Goal: Task Accomplishment & Management: Complete application form

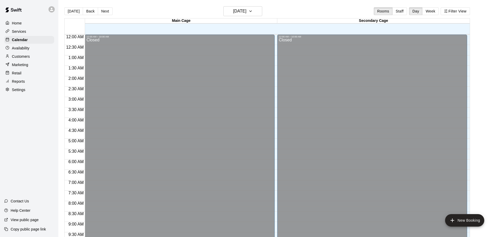
scroll to position [275, 0]
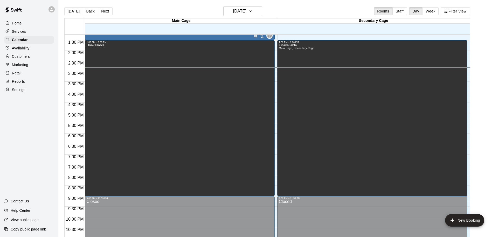
click at [22, 56] on p "Customers" at bounding box center [21, 56] width 18 height 5
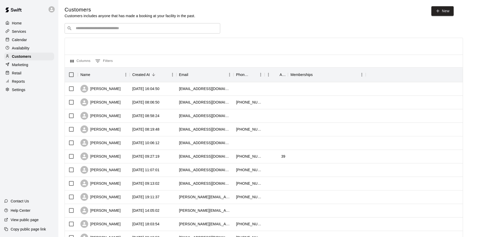
click at [93, 30] on input "Search customers by name or email" at bounding box center [146, 28] width 144 height 5
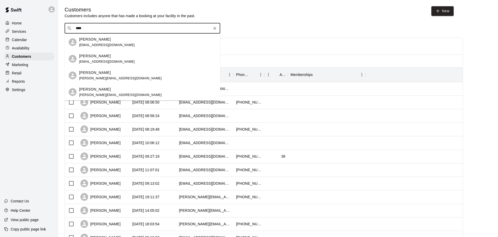
type input "****"
click at [277, 22] on div "Customers Customers includes anyone that has made a booking at your facility in…" at bounding box center [279, 219] width 428 height 427
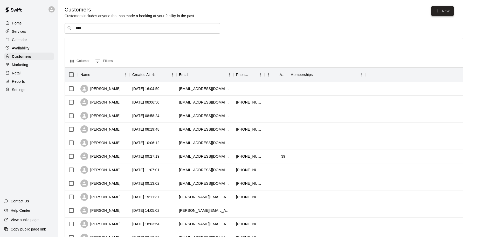
click at [441, 11] on link "New" at bounding box center [443, 11] width 22 height 10
select select "**"
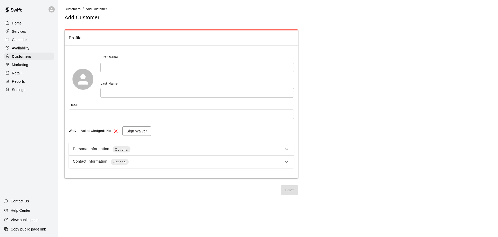
click at [154, 66] on input "text" at bounding box center [197, 68] width 194 height 10
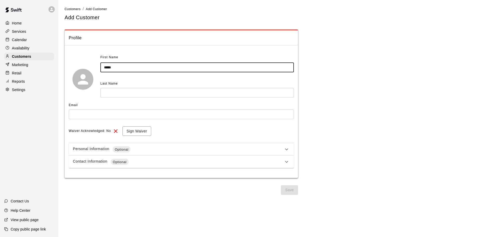
type input "****"
click at [132, 95] on input "text" at bounding box center [197, 93] width 194 height 10
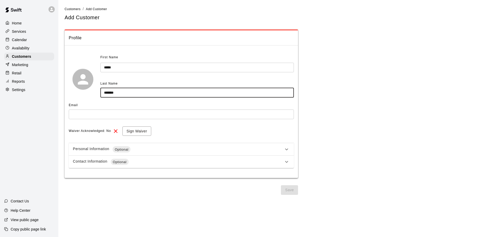
type input "*******"
click at [107, 113] on input "text" at bounding box center [181, 114] width 225 height 10
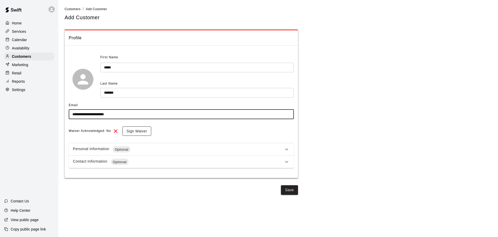
type input "**********"
click at [130, 131] on button "Sign Waiver" at bounding box center [137, 131] width 29 height 10
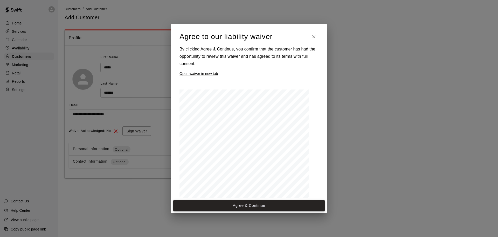
click at [247, 204] on button "Agree & Continue" at bounding box center [249, 205] width 152 height 11
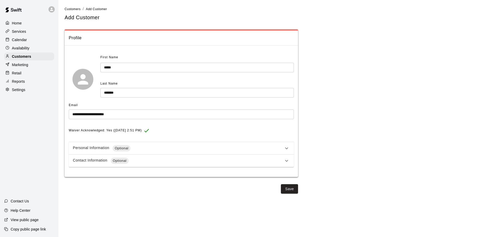
click at [288, 161] on icon at bounding box center [287, 160] width 6 height 6
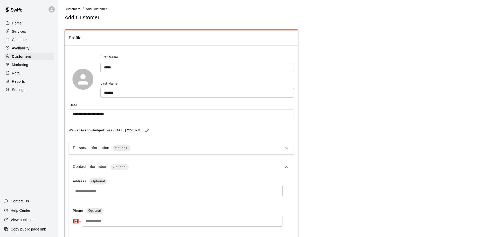
click at [287, 166] on icon at bounding box center [287, 167] width 6 height 6
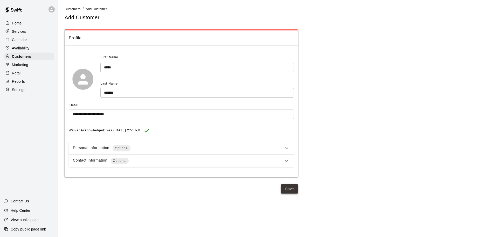
click at [289, 187] on button "Save" at bounding box center [289, 189] width 17 height 10
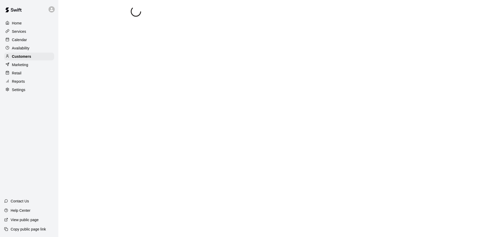
select select "**"
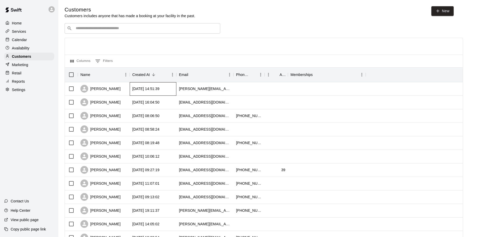
click at [151, 88] on div "[DATE] 14:51:39" at bounding box center [145, 88] width 27 height 5
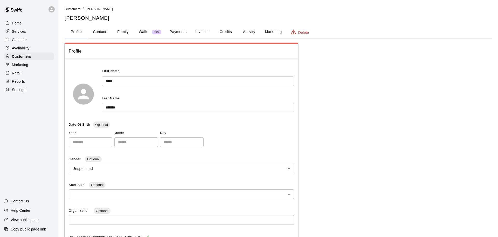
click at [180, 32] on button "Payments" at bounding box center [178, 32] width 25 height 12
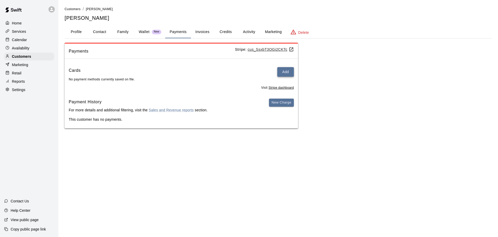
click at [287, 71] on button "Add" at bounding box center [286, 72] width 17 height 10
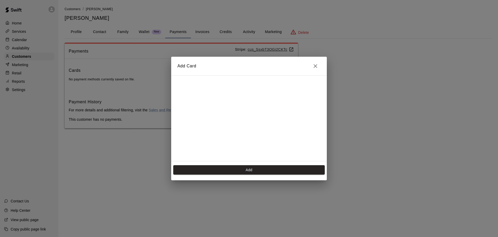
scroll to position [91, 0]
click at [269, 168] on button "Add" at bounding box center [249, 170] width 152 height 10
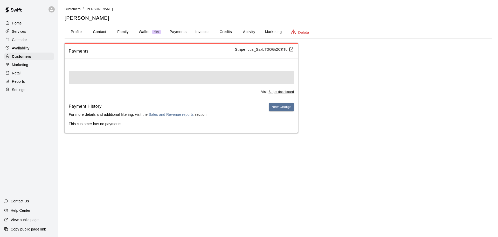
scroll to position [0, 0]
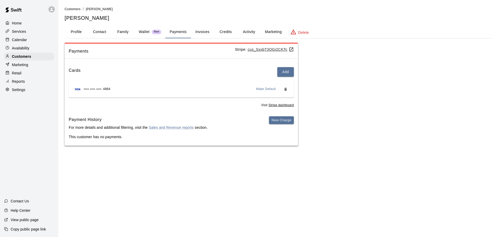
click at [203, 32] on button "Invoices" at bounding box center [202, 32] width 23 height 12
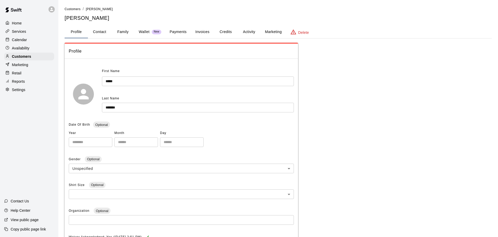
click at [21, 23] on p "Home" at bounding box center [17, 23] width 10 height 5
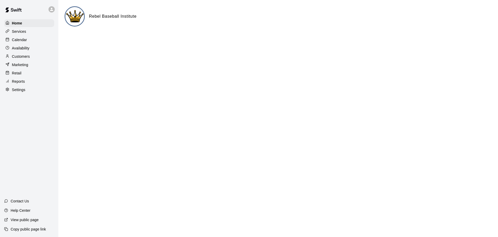
click at [24, 31] on p "Services" at bounding box center [19, 31] width 14 height 5
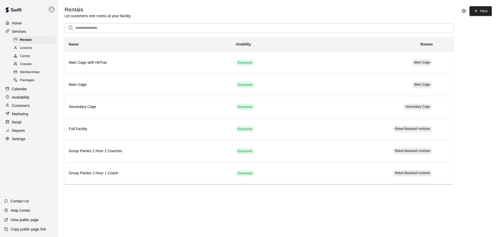
click at [24, 88] on p "Calendar" at bounding box center [19, 88] width 15 height 5
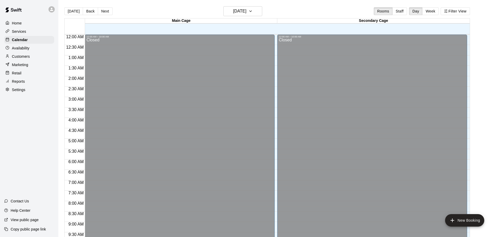
scroll to position [275, 0]
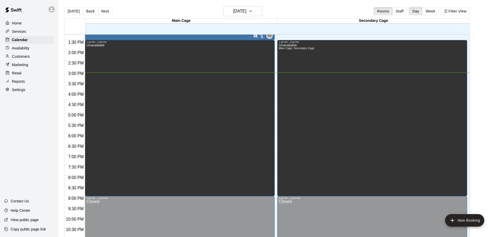
click at [25, 56] on p "Customers" at bounding box center [21, 56] width 18 height 5
